Goal: Task Accomplishment & Management: Complete application form

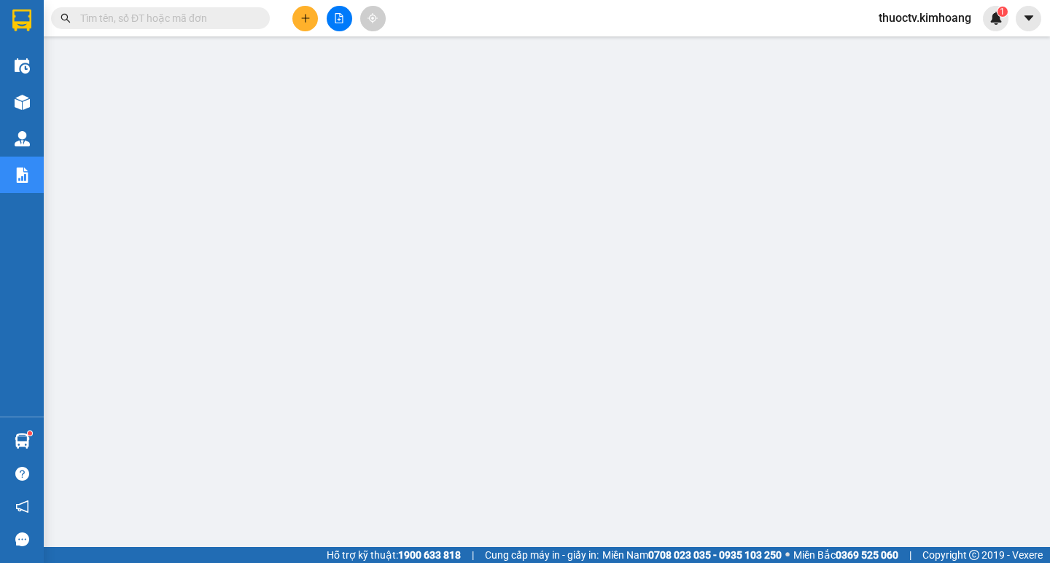
click at [149, 21] on input "text" at bounding box center [166, 18] width 172 height 16
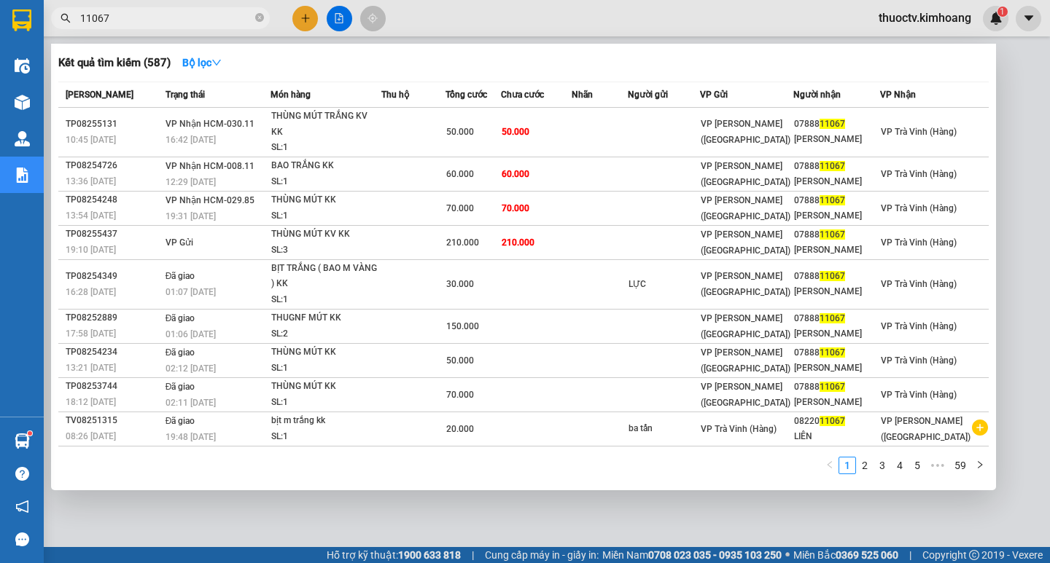
click at [113, 16] on input "11067" at bounding box center [166, 18] width 172 height 16
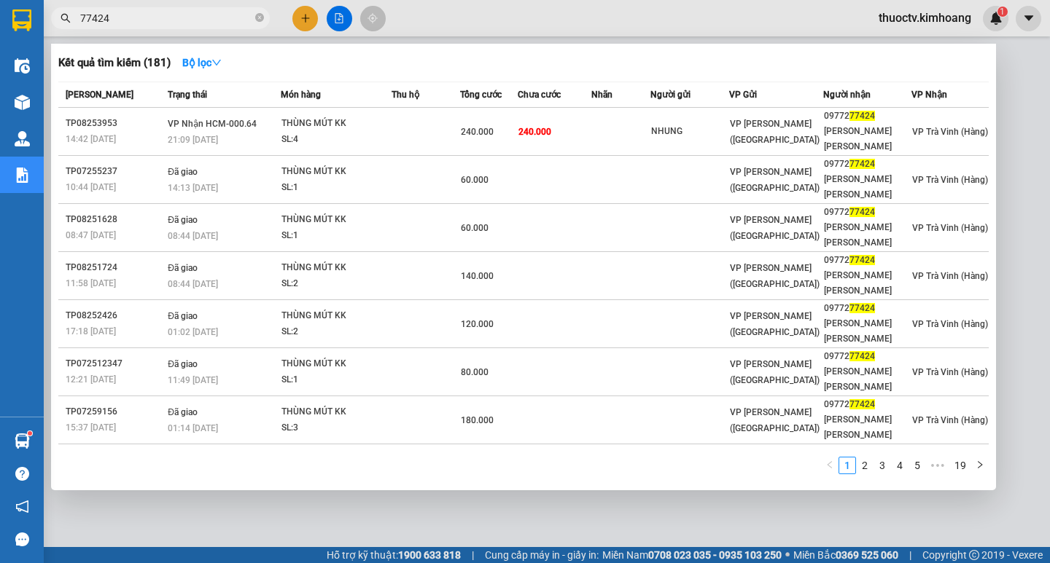
click at [117, 11] on input "77424" at bounding box center [166, 18] width 172 height 16
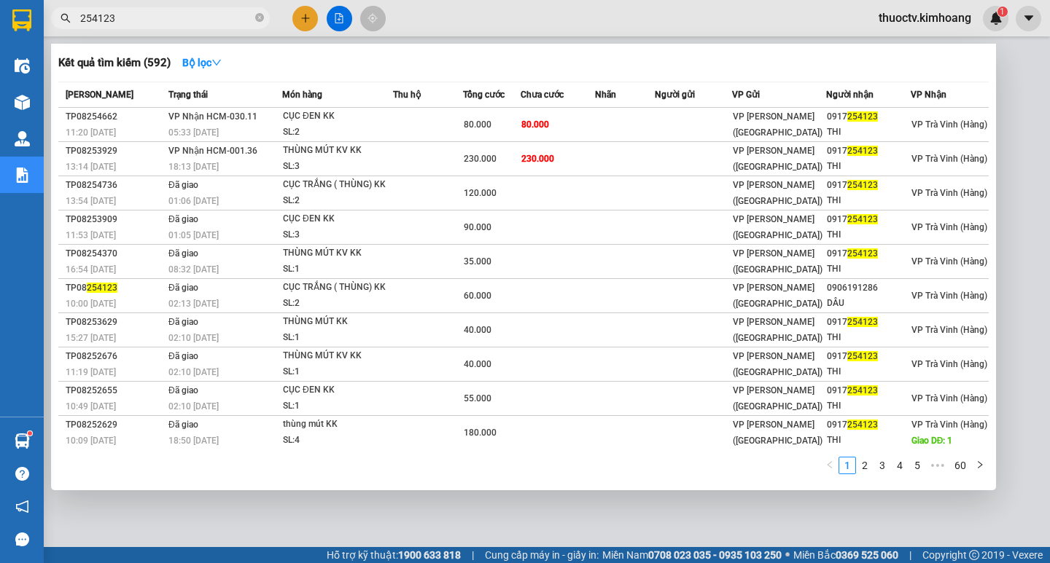
click at [131, 18] on input "254123" at bounding box center [166, 18] width 172 height 16
click at [130, 19] on input "254123" at bounding box center [166, 18] width 172 height 16
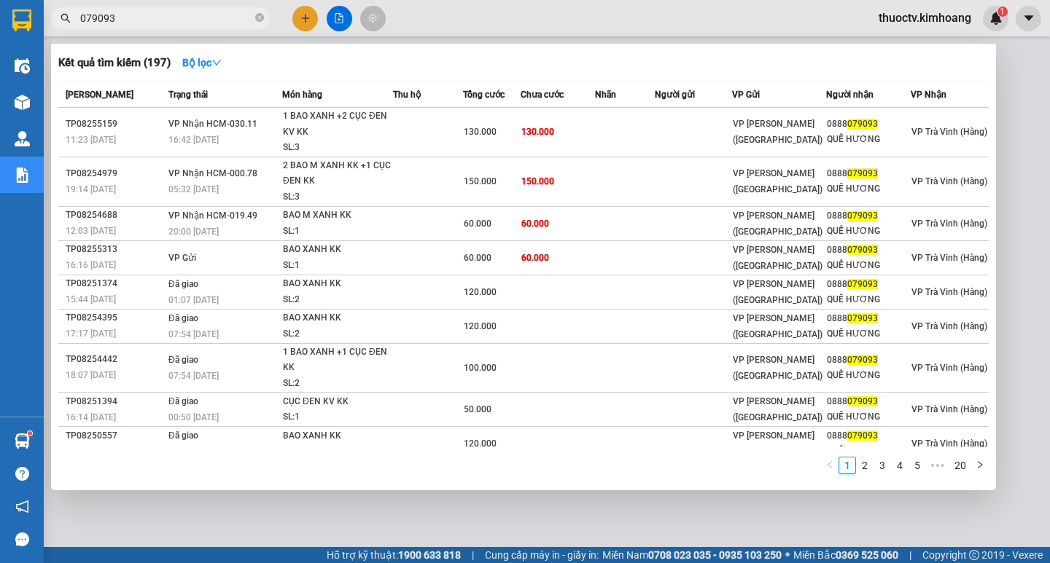
click at [123, 12] on input "079093" at bounding box center [166, 18] width 172 height 16
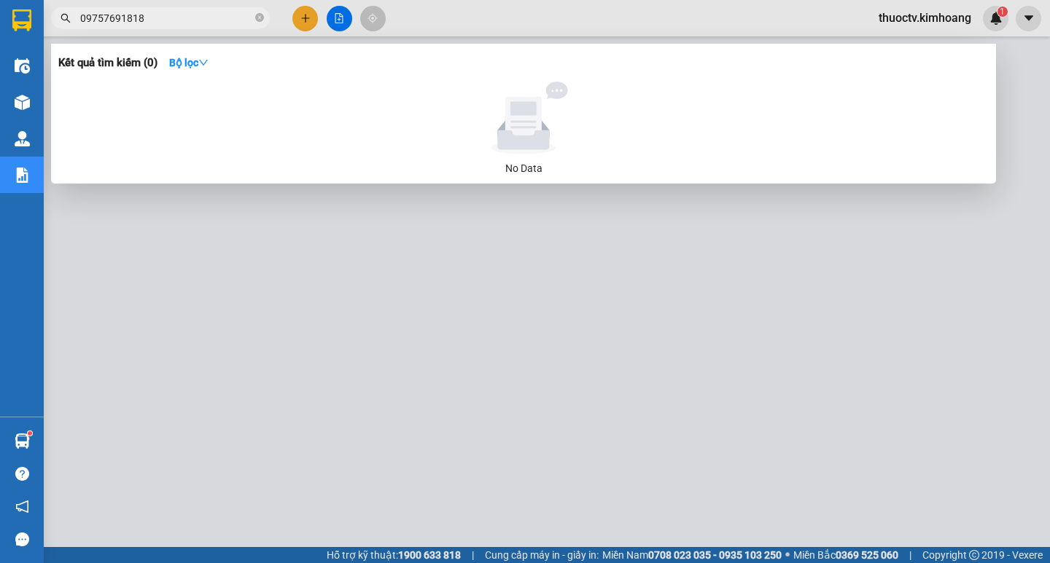
click at [117, 18] on input "09757691818" at bounding box center [166, 18] width 172 height 16
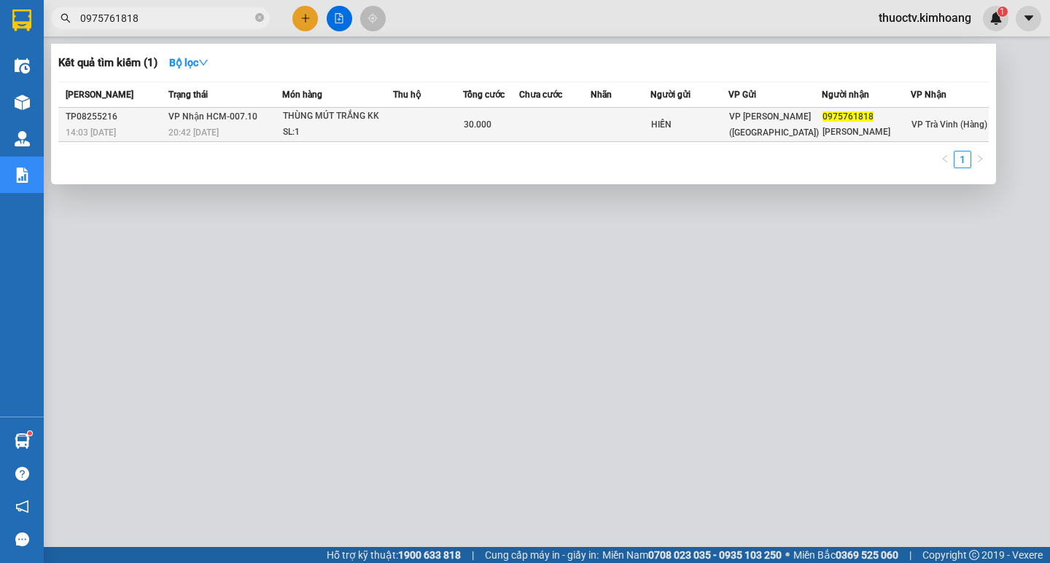
type input "0975761818"
click at [552, 123] on td at bounding box center [554, 125] width 71 height 34
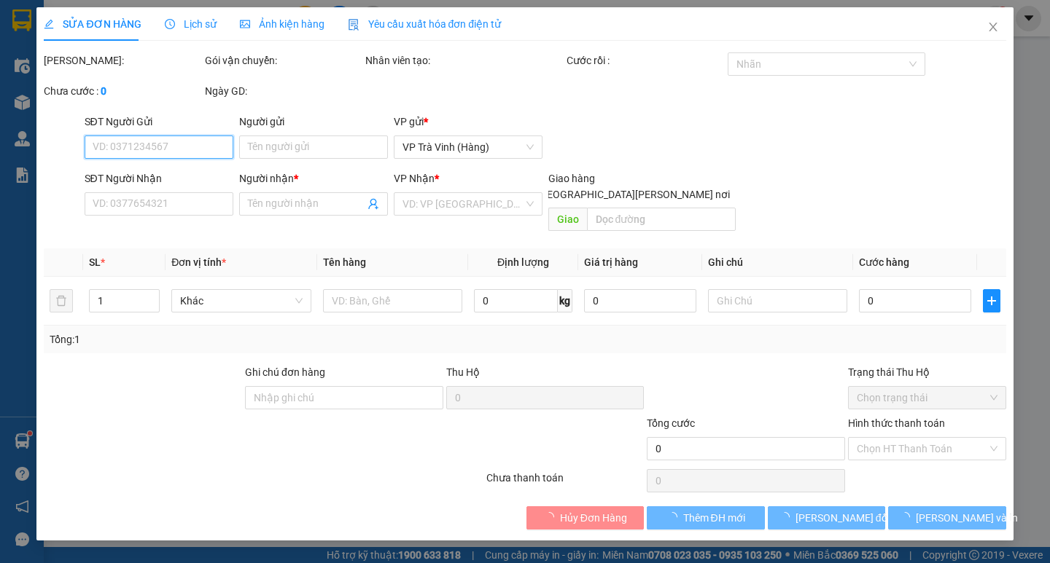
type input "HIỀN"
type input "0975761818"
type input "[PERSON_NAME]"
type input "30.000"
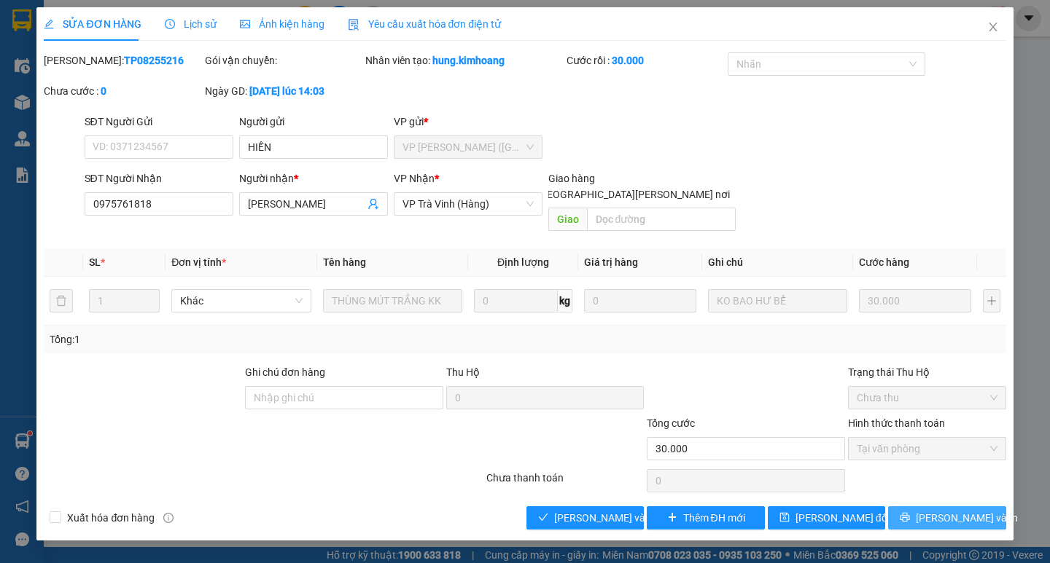
click at [942, 510] on span "[PERSON_NAME] và In" at bounding box center [966, 518] width 102 height 16
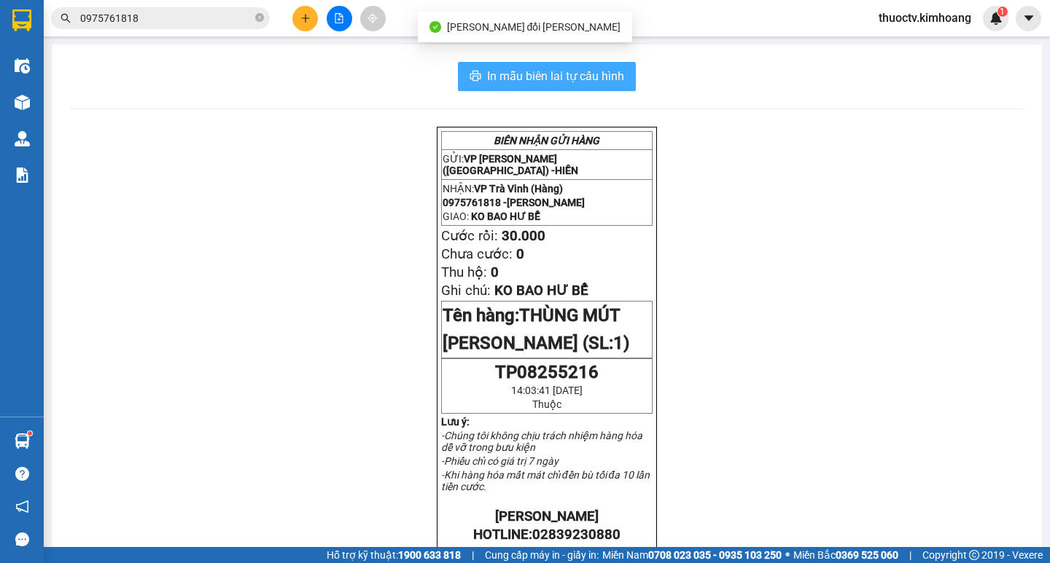
click at [496, 71] on span "In mẫu biên lai tự cấu hình" at bounding box center [555, 76] width 137 height 18
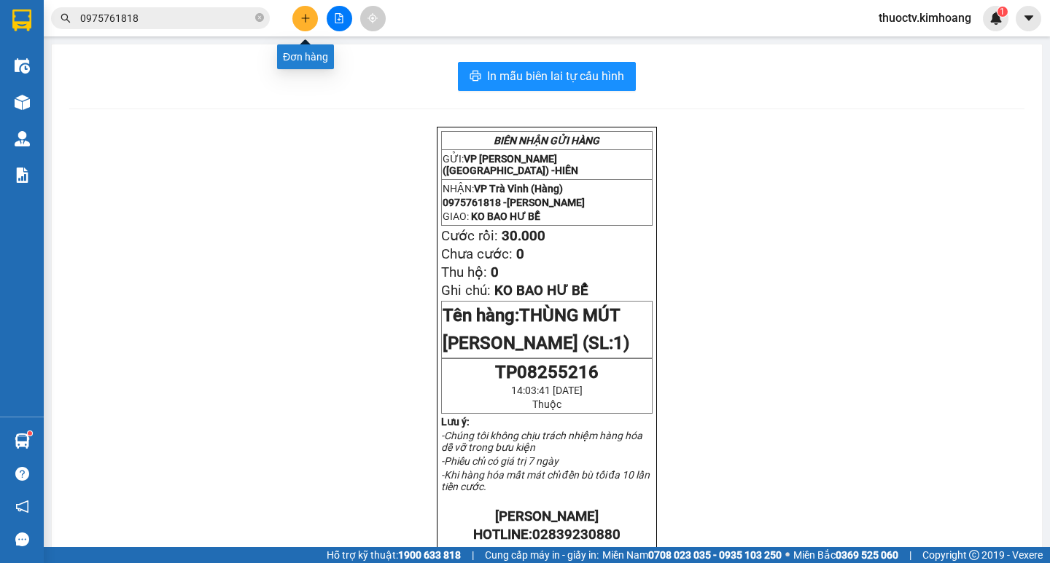
click at [302, 18] on icon "plus" at bounding box center [305, 17] width 8 height 1
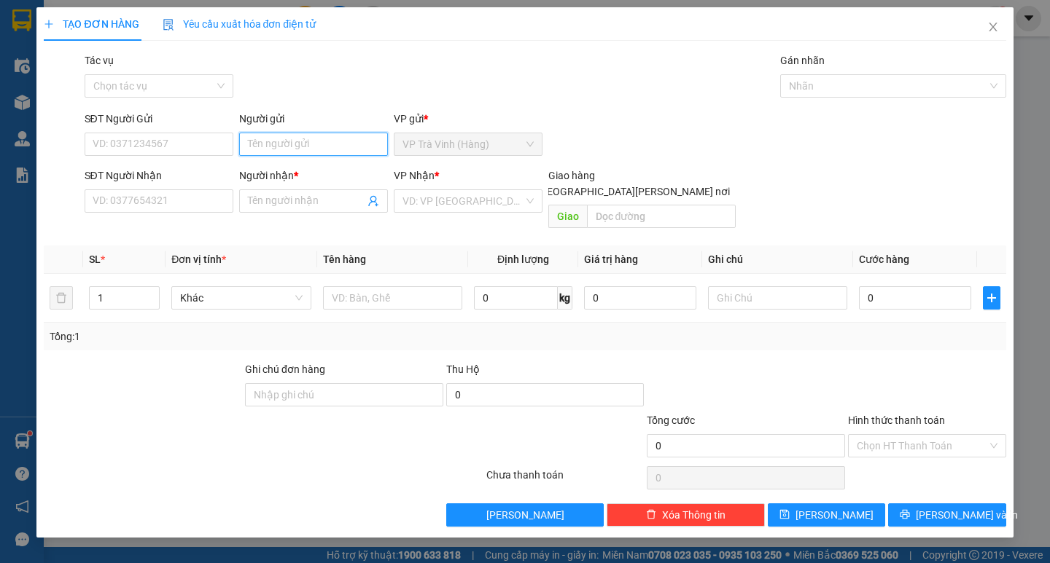
click at [301, 142] on input "Người gửi" at bounding box center [313, 144] width 149 height 23
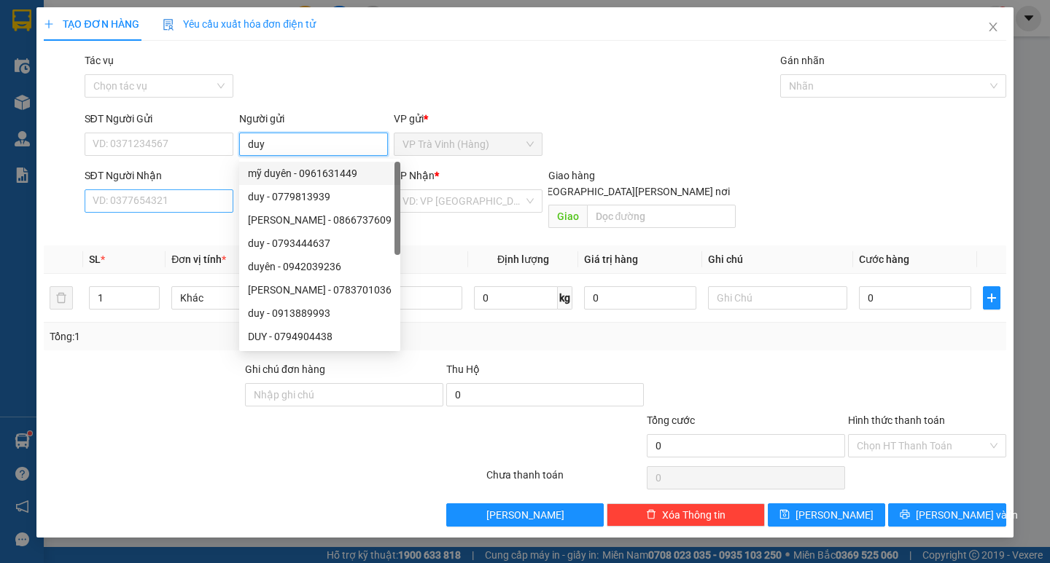
type input "duy"
click at [172, 211] on input "SĐT Người Nhận" at bounding box center [159, 200] width 149 height 23
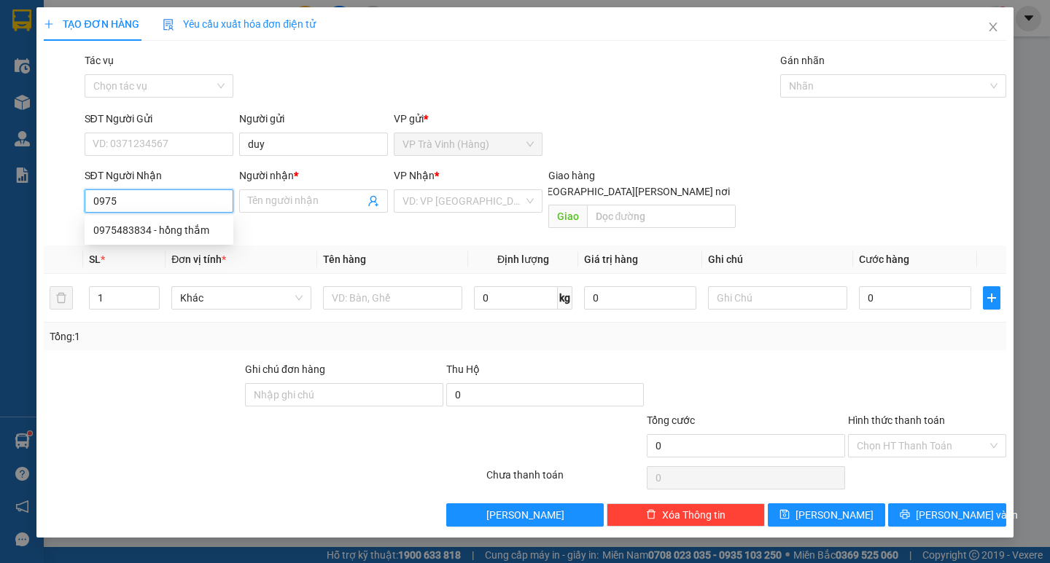
click at [167, 205] on input "0975" at bounding box center [159, 200] width 149 height 23
type input "0834985239"
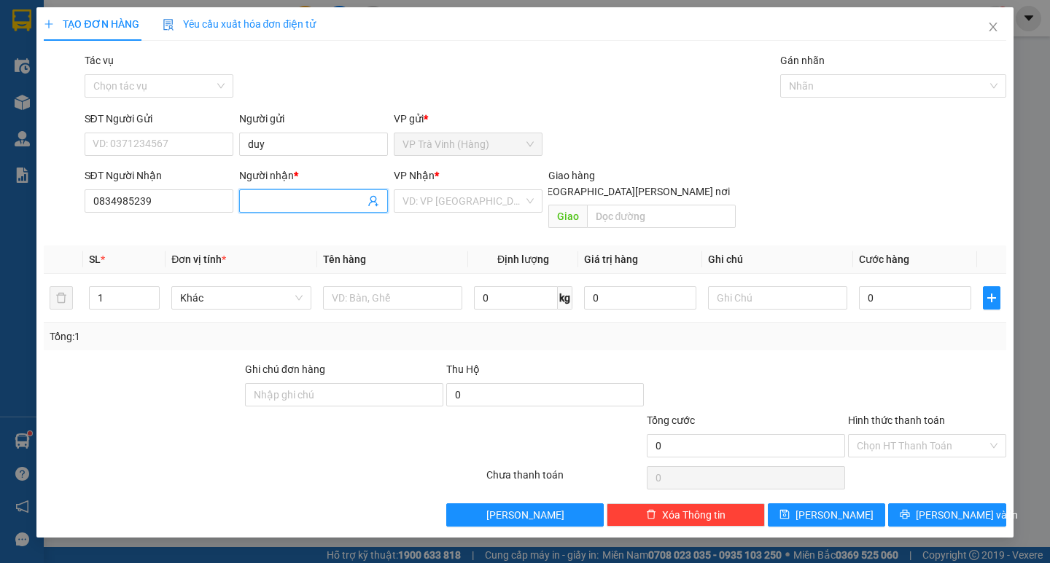
click at [294, 200] on input "Người nhận *" at bounding box center [306, 201] width 117 height 16
type input "hai lan"
click at [458, 202] on input "search" at bounding box center [462, 201] width 121 height 22
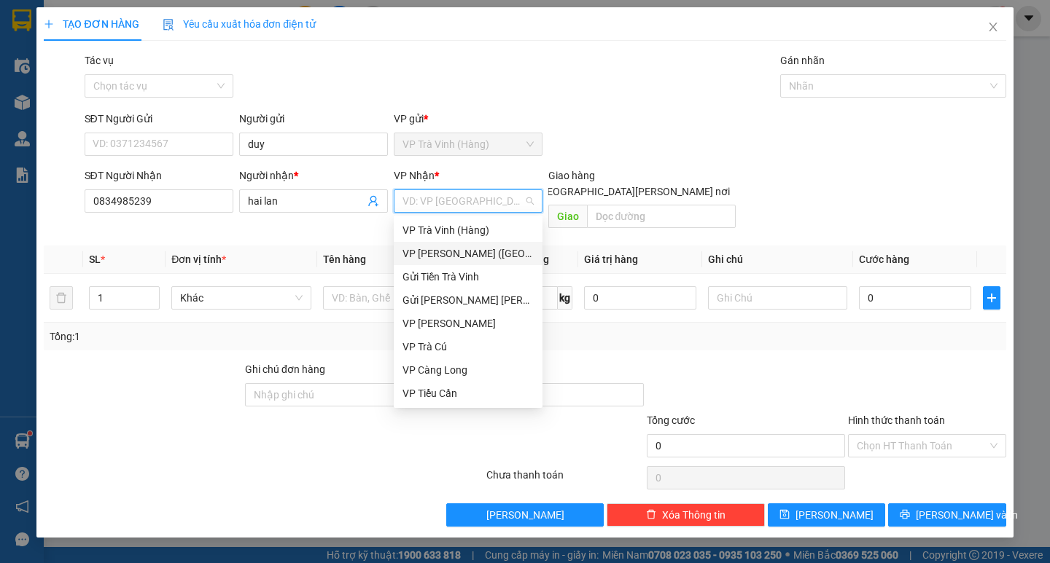
click at [439, 251] on div "VP [PERSON_NAME] ([GEOGRAPHIC_DATA])" at bounding box center [467, 254] width 131 height 16
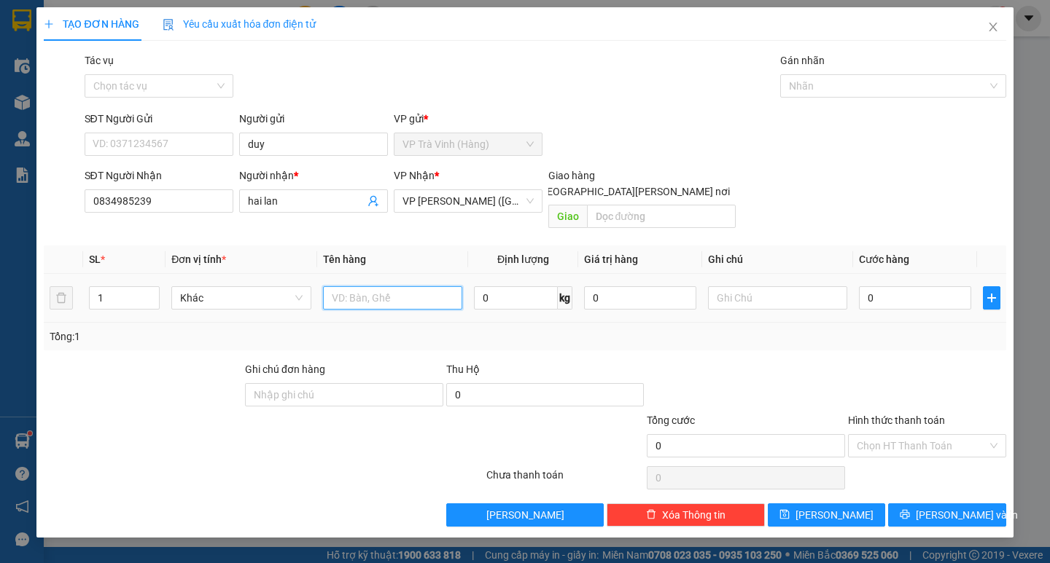
click at [384, 286] on input "text" at bounding box center [392, 297] width 139 height 23
type input "cục đen kk"
click at [894, 286] on input "0" at bounding box center [915, 297] width 112 height 23
type input "2"
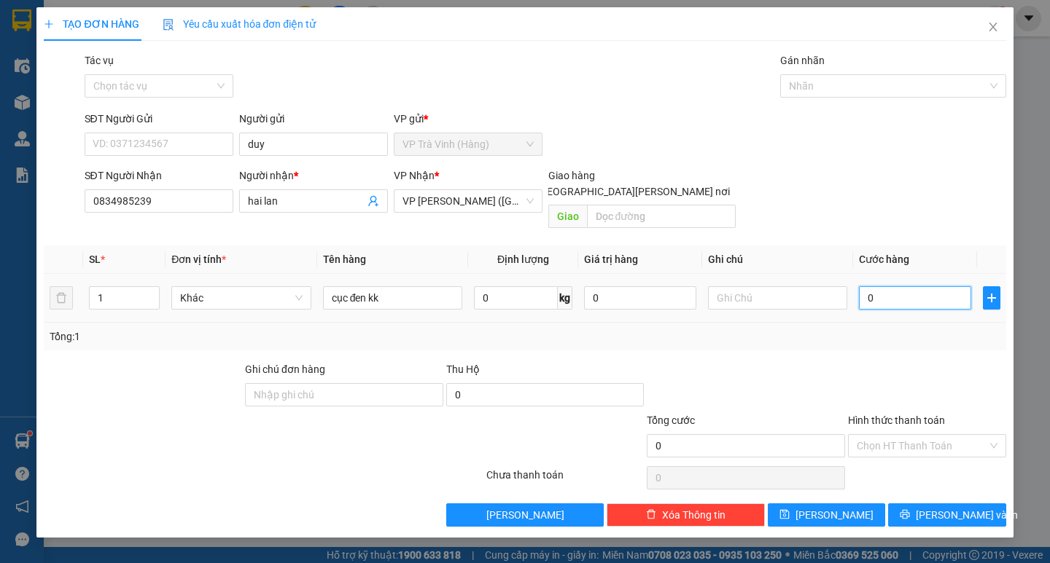
type input "2"
type input "20"
type input "20.000"
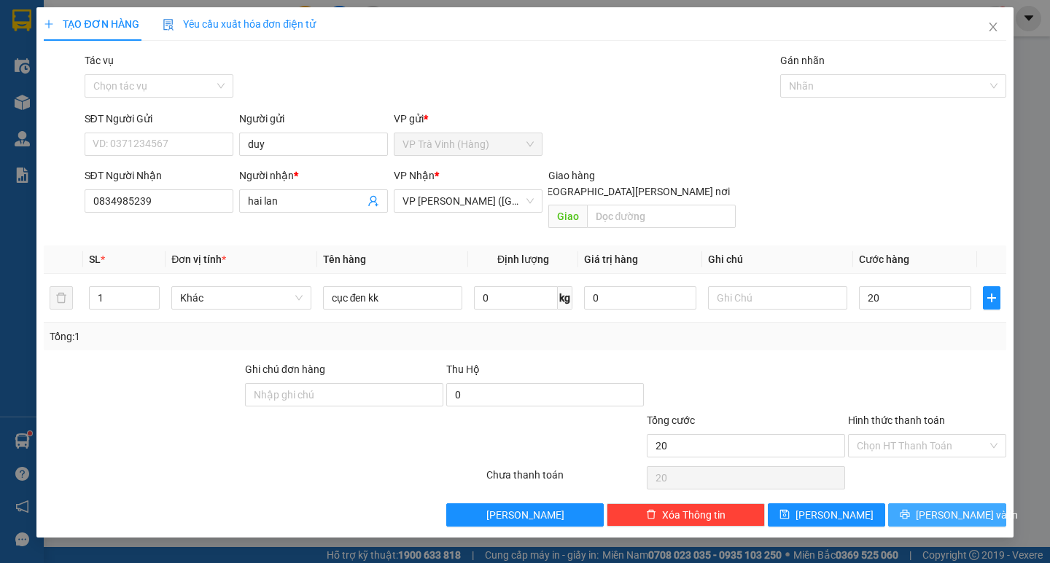
type input "20.000"
click at [941, 507] on span "[PERSON_NAME] và In" at bounding box center [966, 515] width 102 height 16
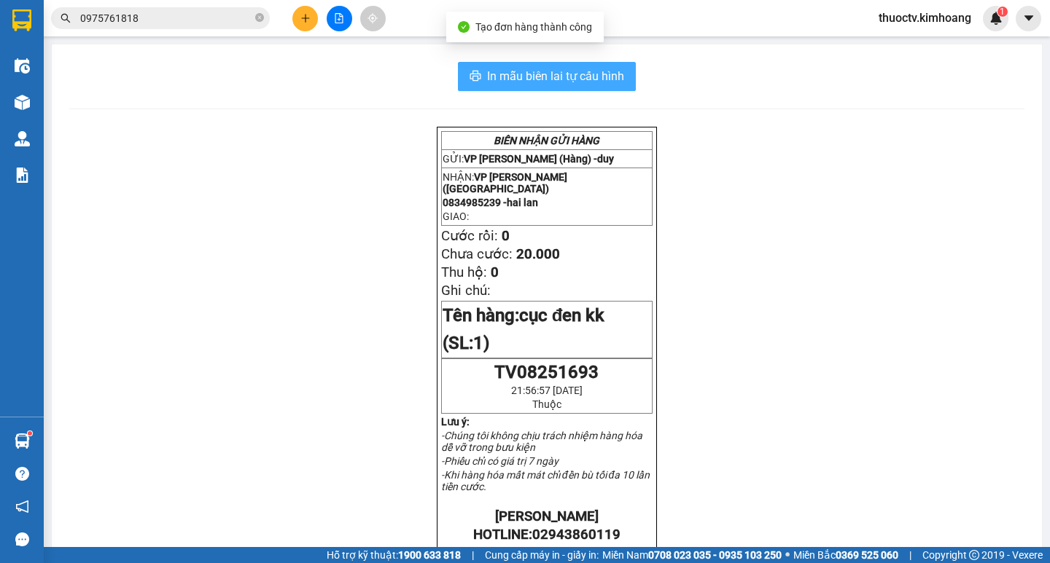
click at [487, 80] on span "In mẫu biên lai tự cấu hình" at bounding box center [555, 76] width 137 height 18
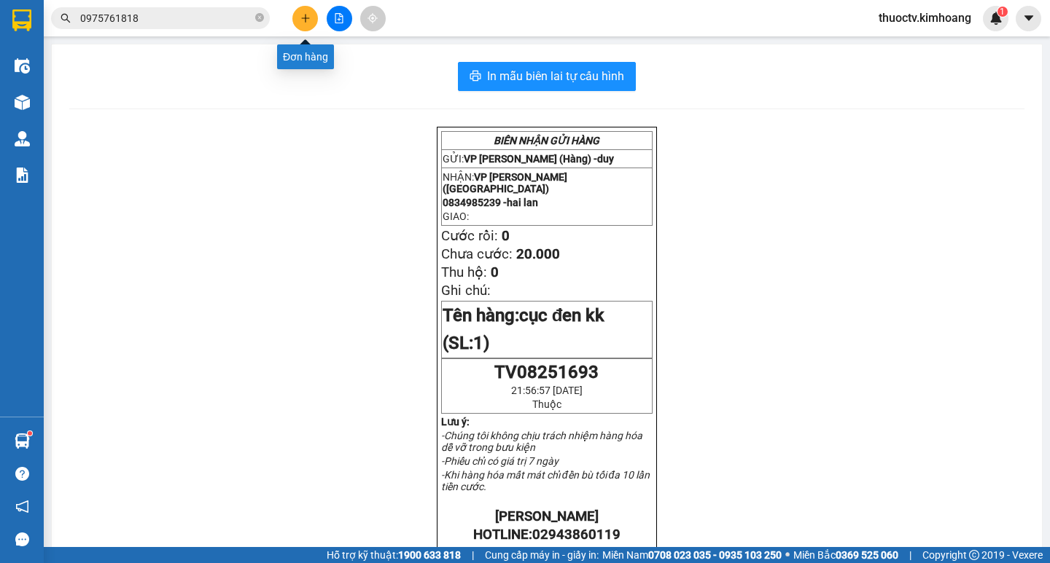
click at [303, 15] on icon "plus" at bounding box center [305, 18] width 10 height 10
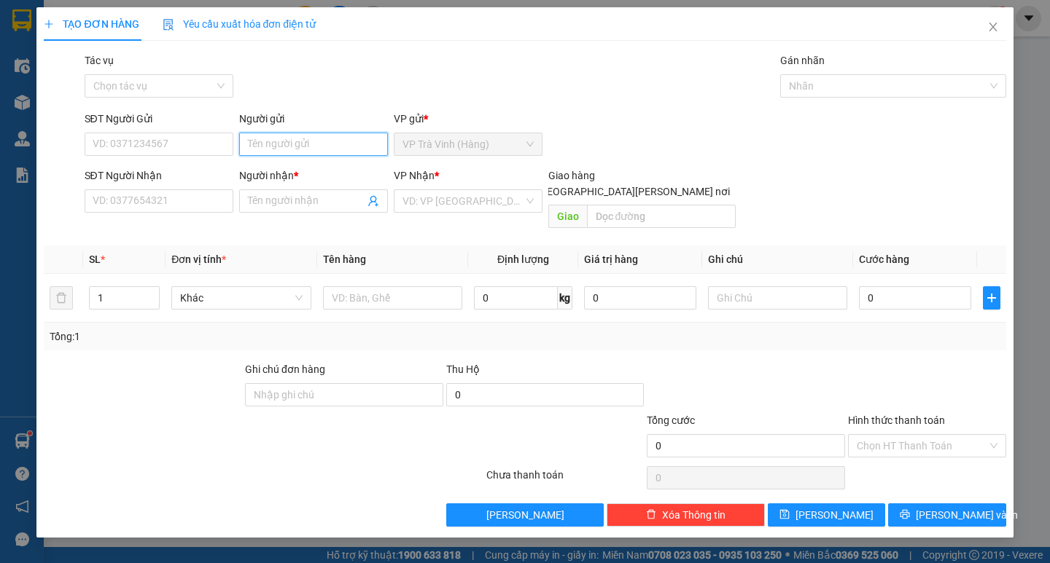
click at [284, 149] on input "Người gửi" at bounding box center [313, 144] width 149 height 23
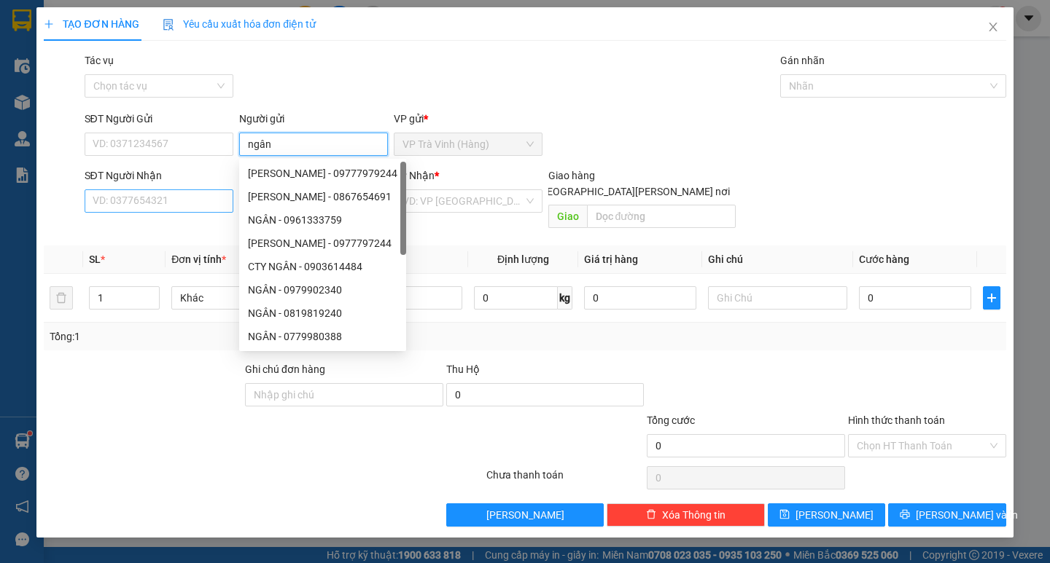
type input "ngân"
click at [141, 206] on input "SĐT Người Nhận" at bounding box center [159, 200] width 149 height 23
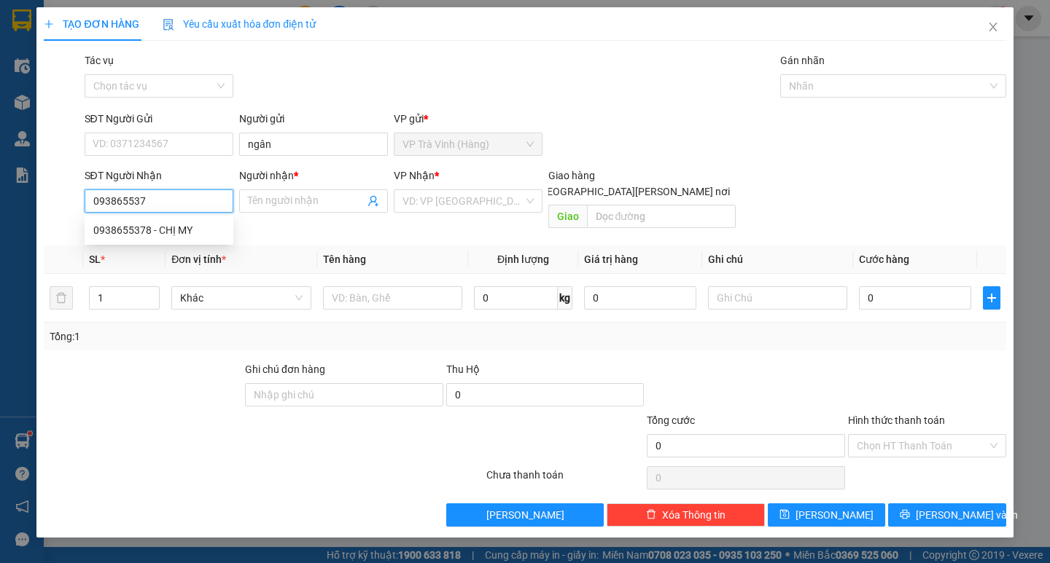
type input "0938655378"
click at [157, 231] on div "0938655378 - CHỊ MY" at bounding box center [158, 230] width 131 height 16
type input "CHỊ MY"
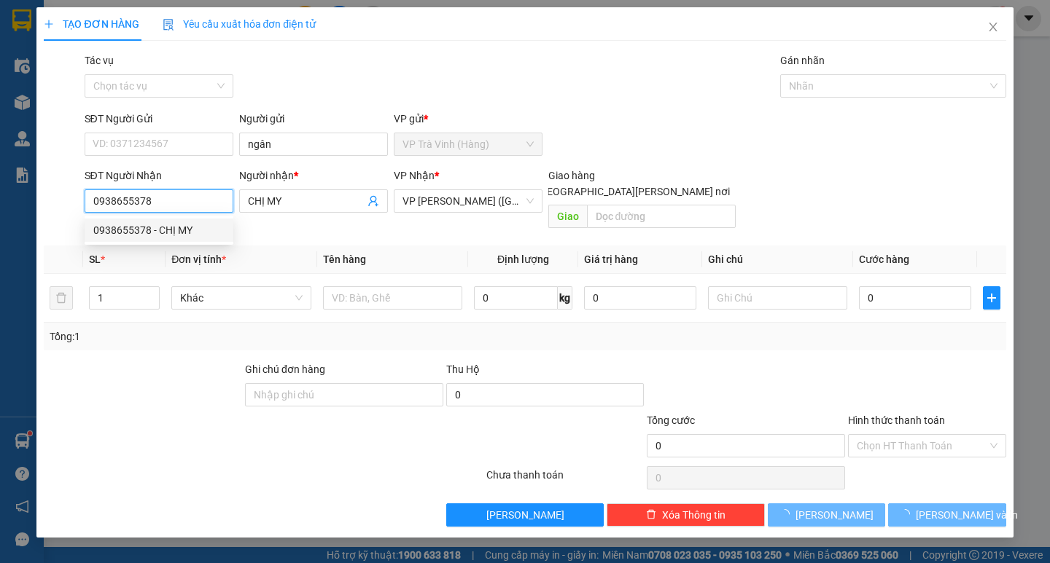
type input "30.000"
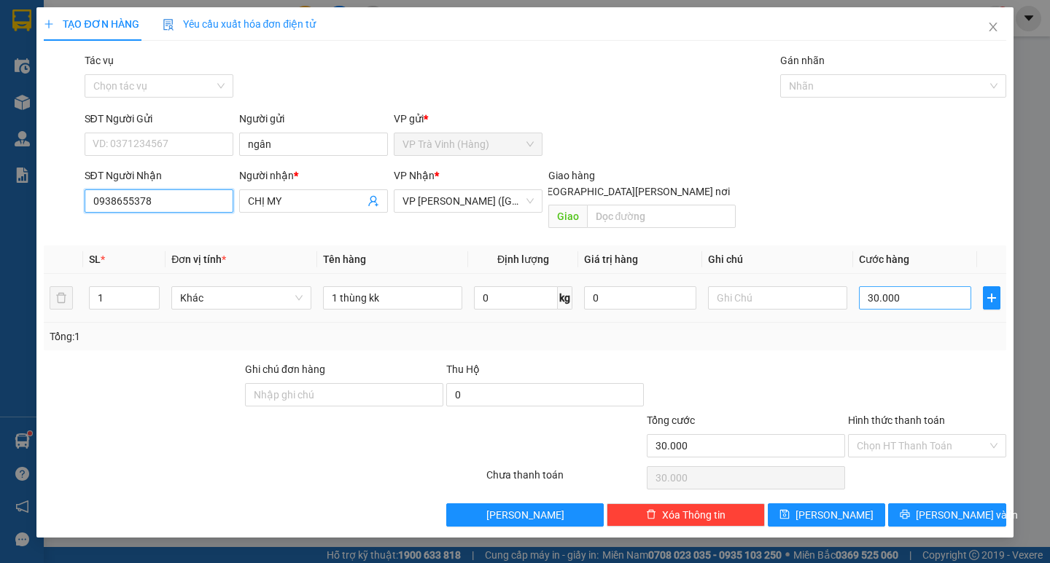
type input "0938655378"
click at [900, 286] on input "30.000" at bounding box center [915, 297] width 112 height 23
type input "3"
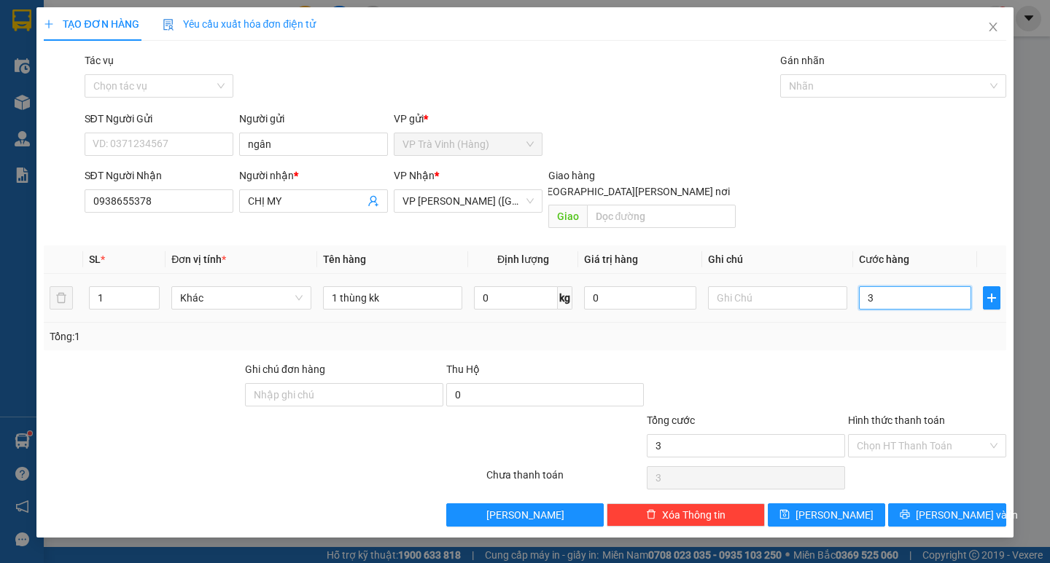
type input "35"
type input "35.000"
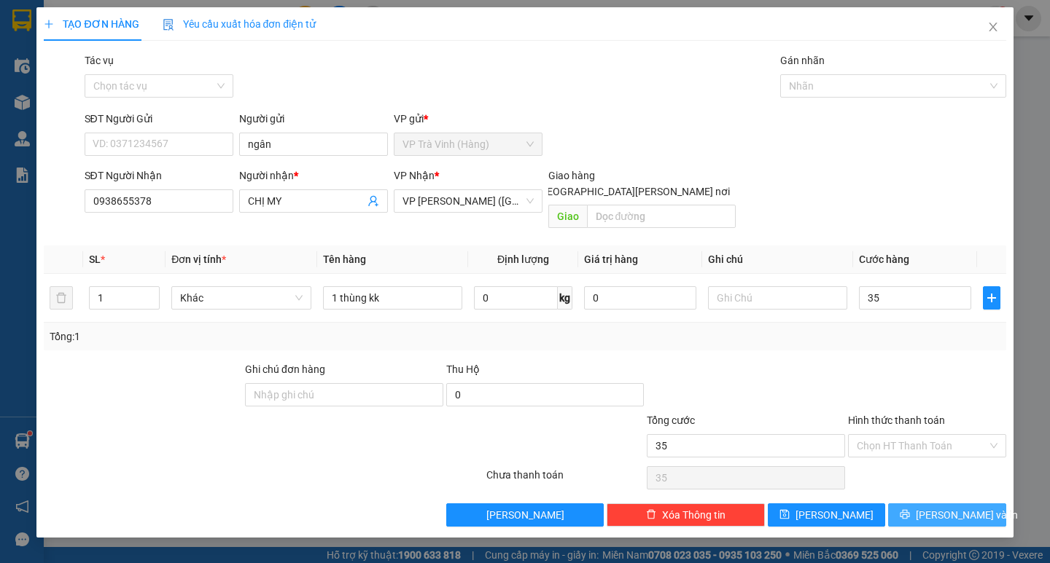
type input "35.000"
click at [963, 507] on span "[PERSON_NAME] và In" at bounding box center [966, 515] width 102 height 16
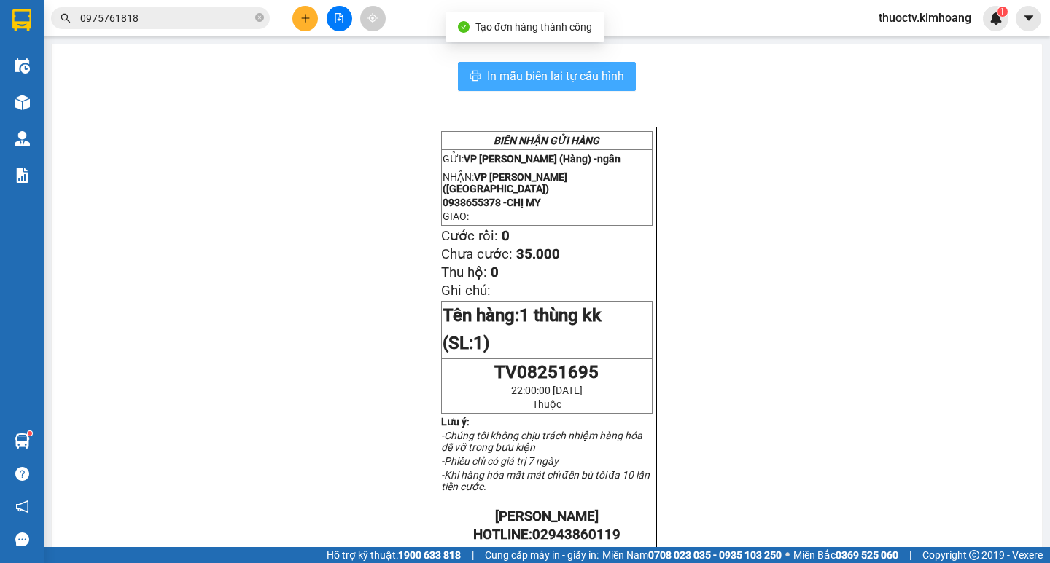
click at [487, 74] on span "In mẫu biên lai tự cấu hình" at bounding box center [555, 76] width 137 height 18
